Goal: Book appointment/travel/reservation

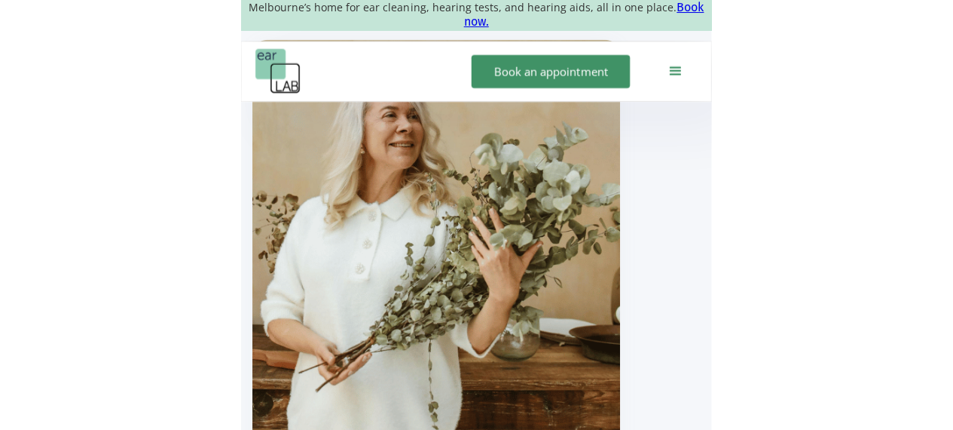
scroll to position [1175, 0]
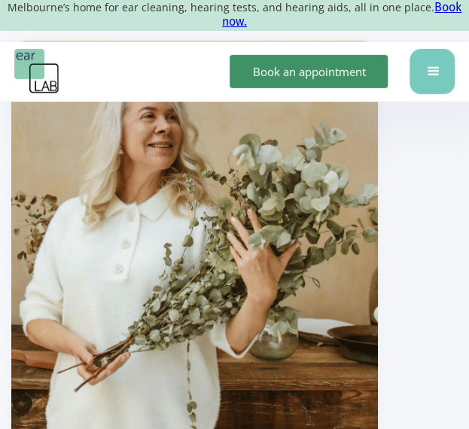
click at [433, 73] on div "menu" at bounding box center [432, 72] width 18 height 18
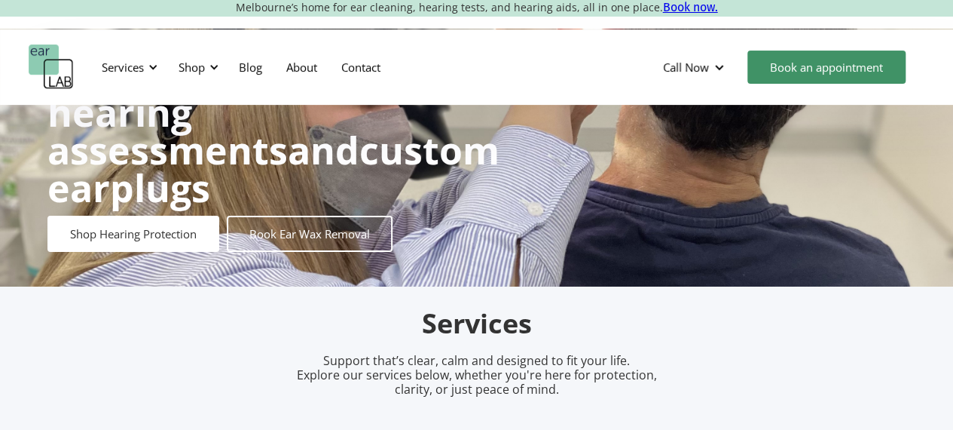
scroll to position [0, 0]
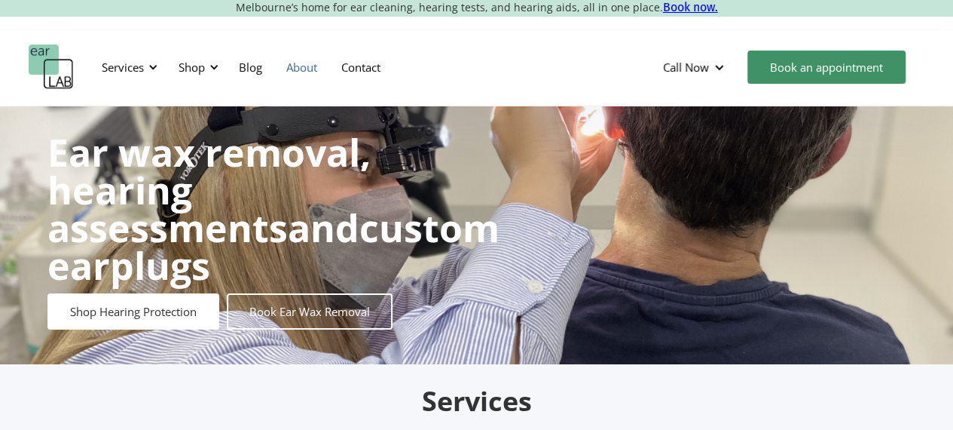
click at [310, 53] on link "About" at bounding box center [301, 67] width 55 height 44
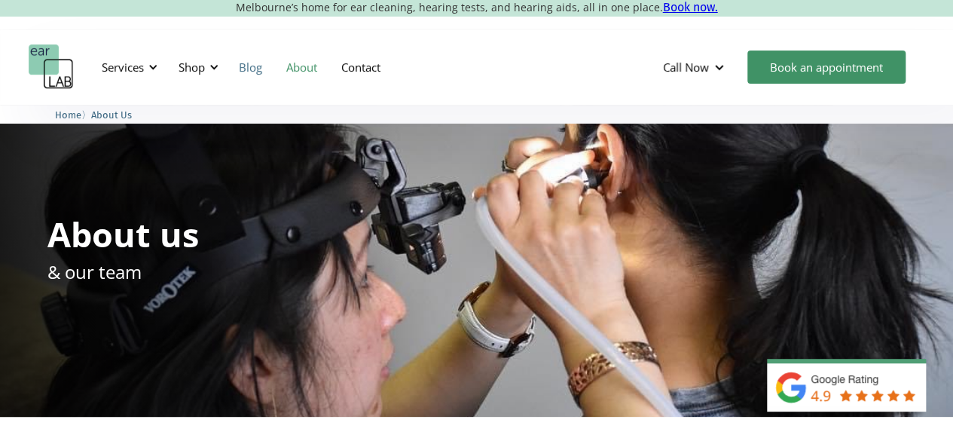
click at [237, 69] on link "Blog" at bounding box center [250, 67] width 47 height 44
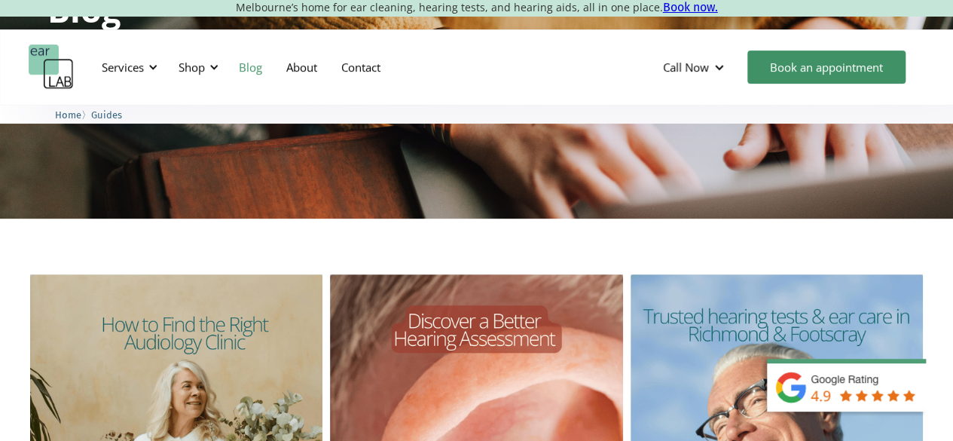
scroll to position [222, 0]
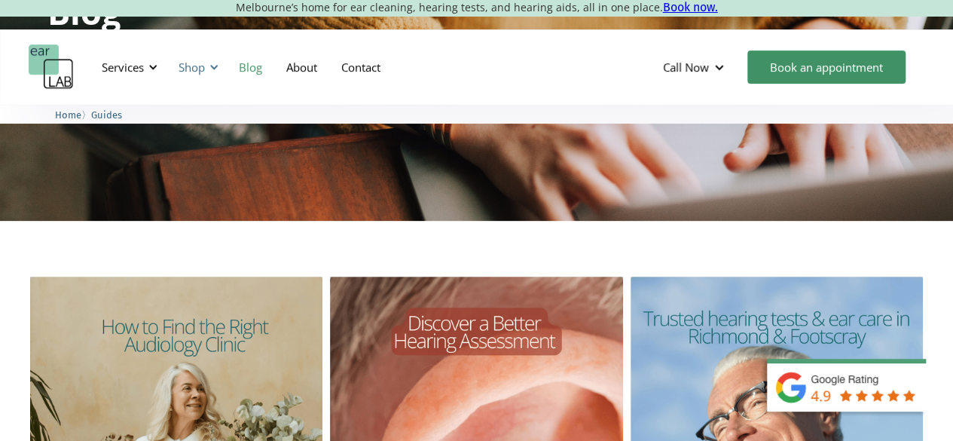
click at [205, 71] on div "Shop" at bounding box center [192, 67] width 26 height 15
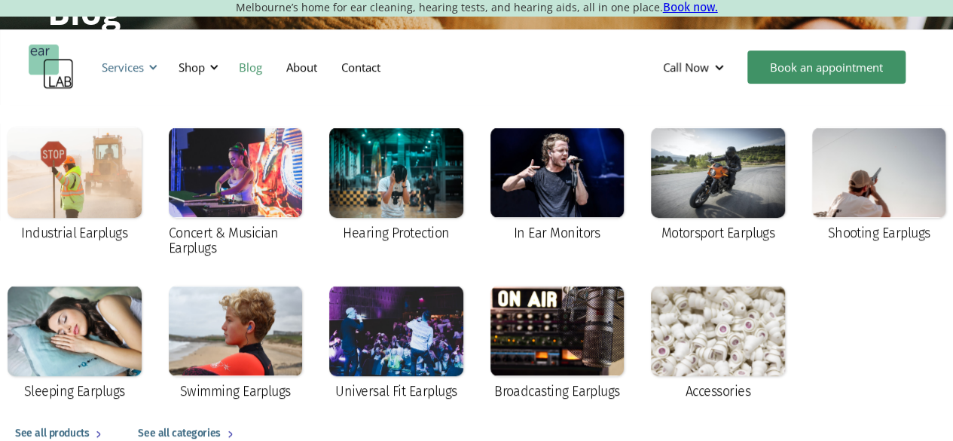
click at [121, 70] on div "Services" at bounding box center [123, 67] width 42 height 15
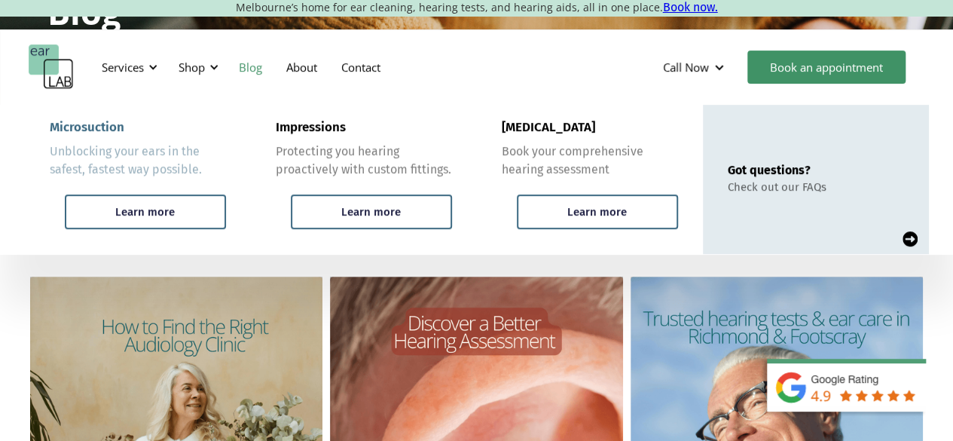
click at [122, 171] on div "Unblocking your ears in the safest, fastest way possible." at bounding box center [138, 160] width 176 height 36
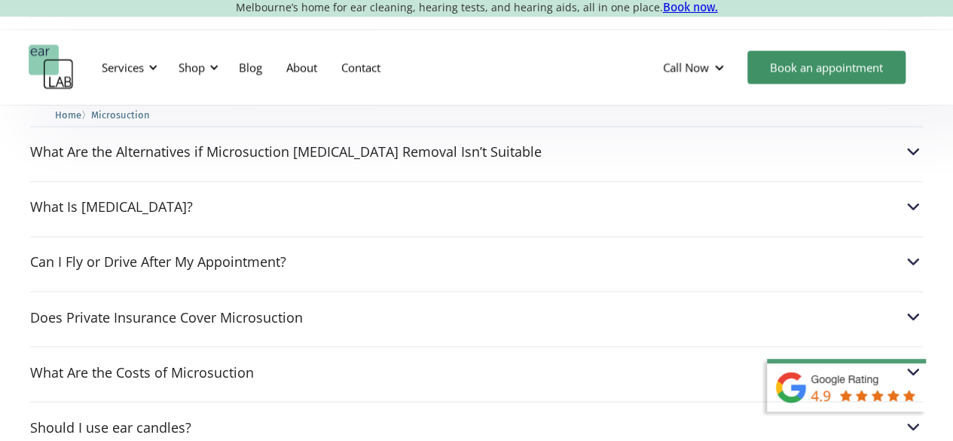
scroll to position [4008, 0]
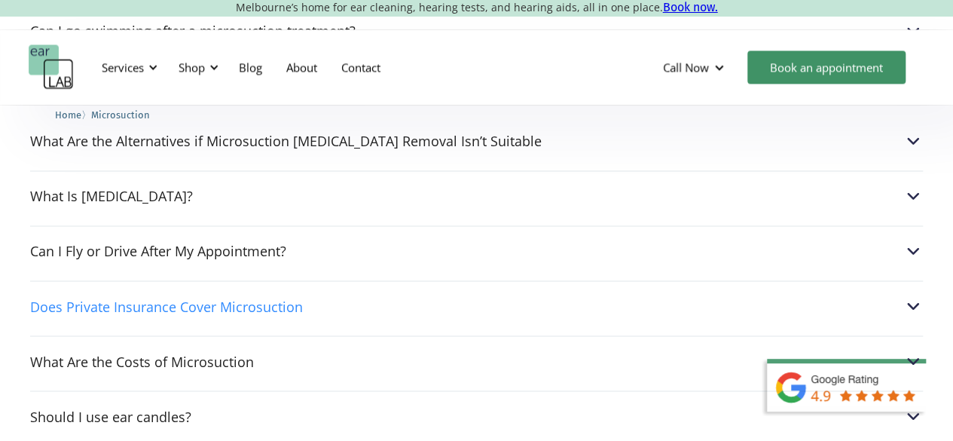
click at [316, 296] on div "Does Private Insurance Cover Microsuction" at bounding box center [476, 306] width 893 height 20
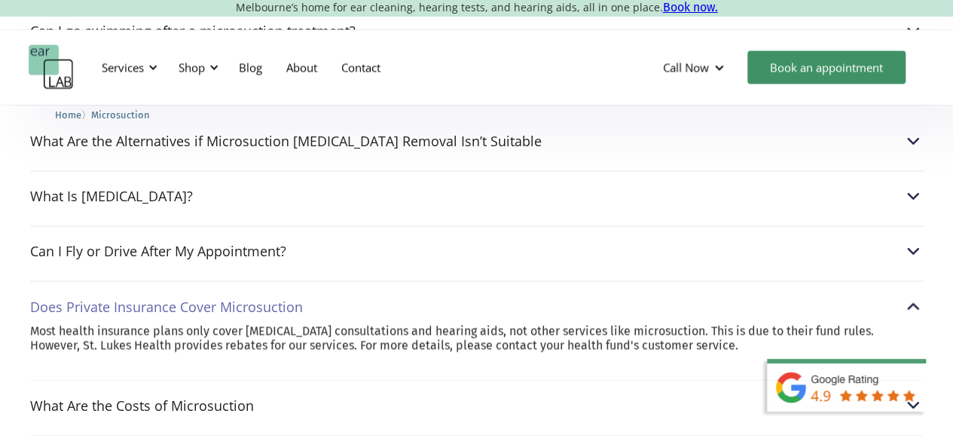
click at [336, 296] on div "Does Private Insurance Cover Microsuction" at bounding box center [476, 306] width 893 height 20
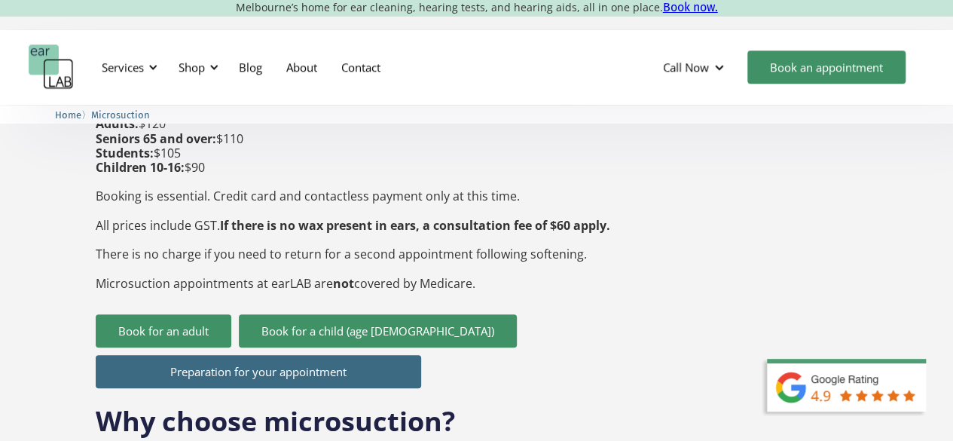
scroll to position [643, 0]
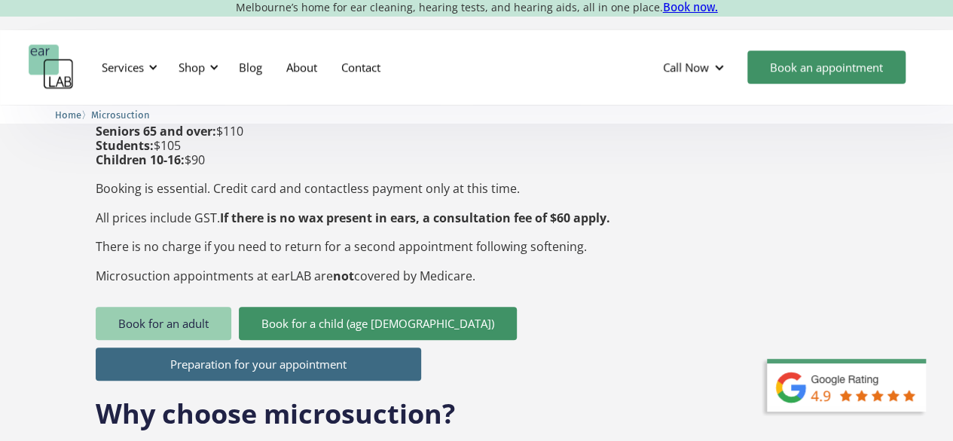
click at [181, 307] on link "Book for an adult" at bounding box center [164, 323] width 136 height 33
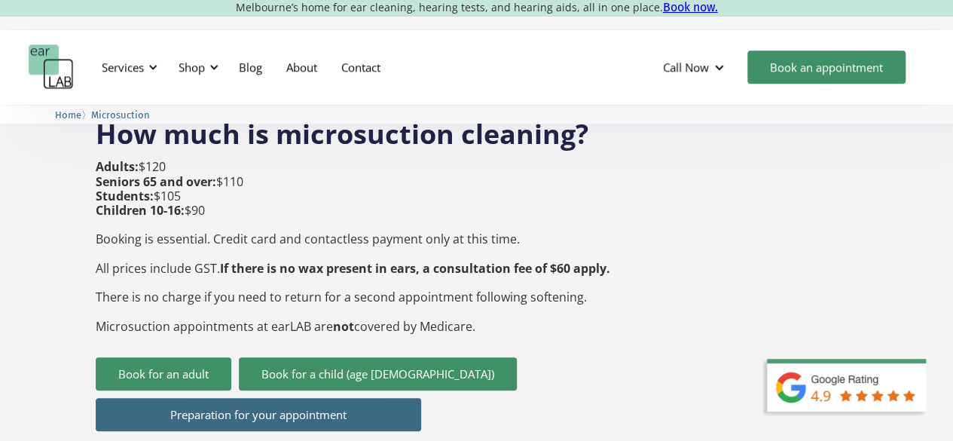
scroll to position [595, 0]
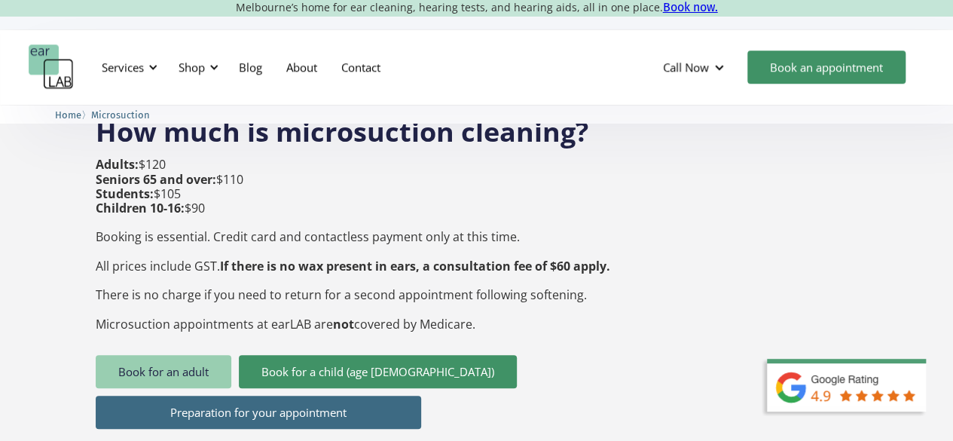
click at [185, 355] on link "Book for an adult" at bounding box center [164, 371] width 136 height 33
